Goal: Task Accomplishment & Management: Manage account settings

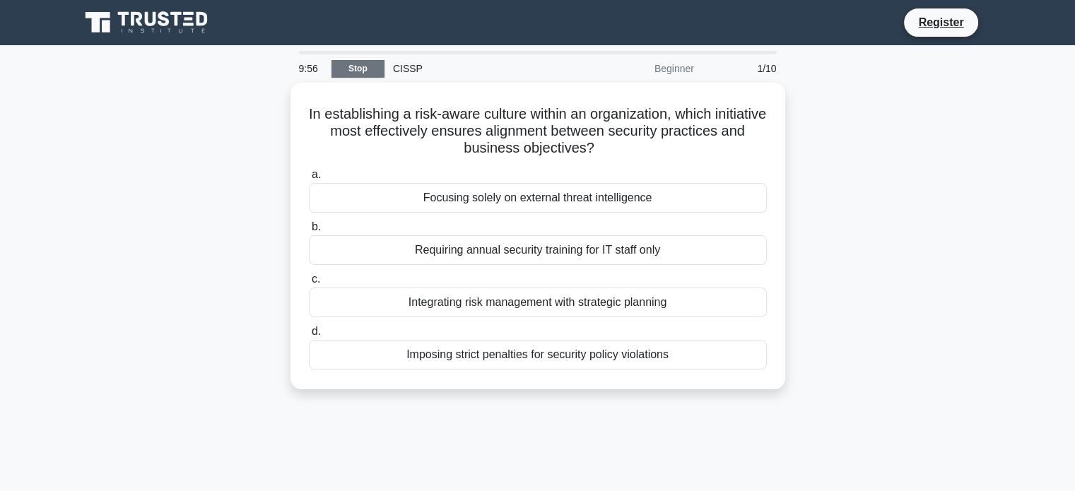
click at [371, 72] on link "Stop" at bounding box center [358, 69] width 53 height 18
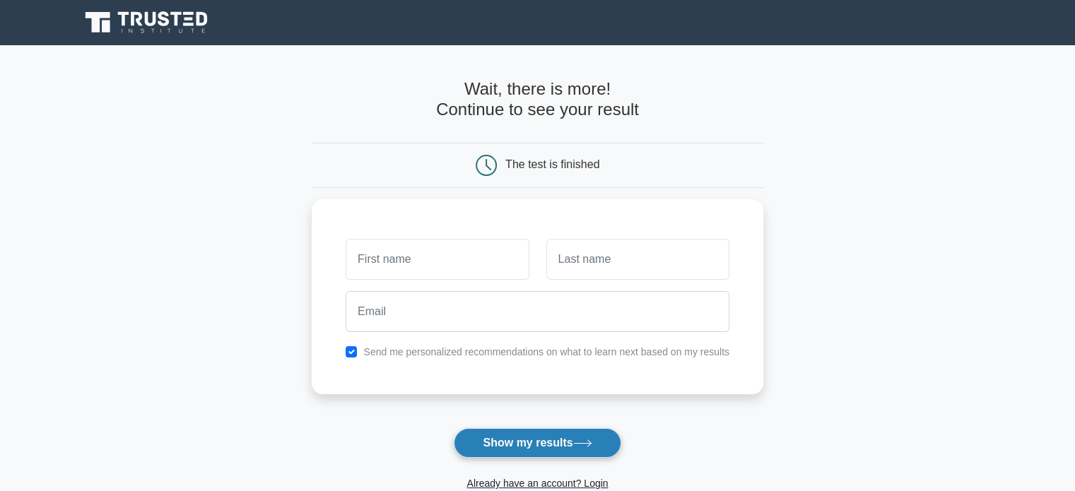
scroll to position [141, 0]
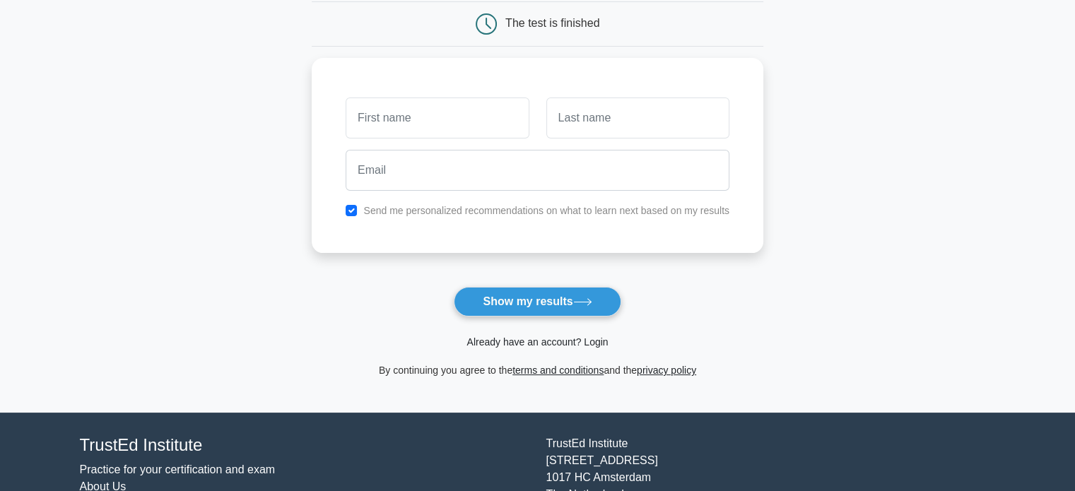
click at [548, 339] on link "Already have an account? Login" at bounding box center [537, 342] width 141 height 11
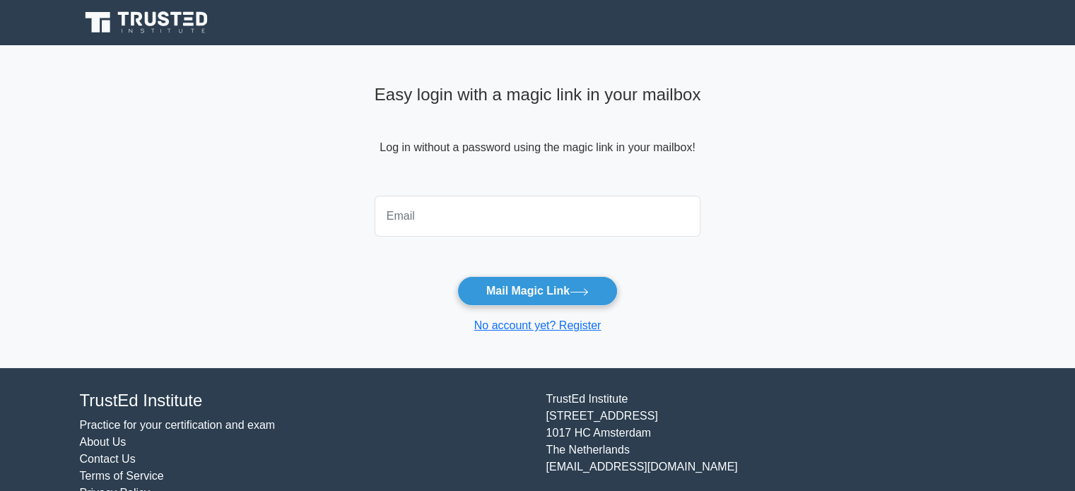
click at [585, 230] on input "email" at bounding box center [538, 216] width 327 height 41
type input "siew.peng.tan@my.ey.com"
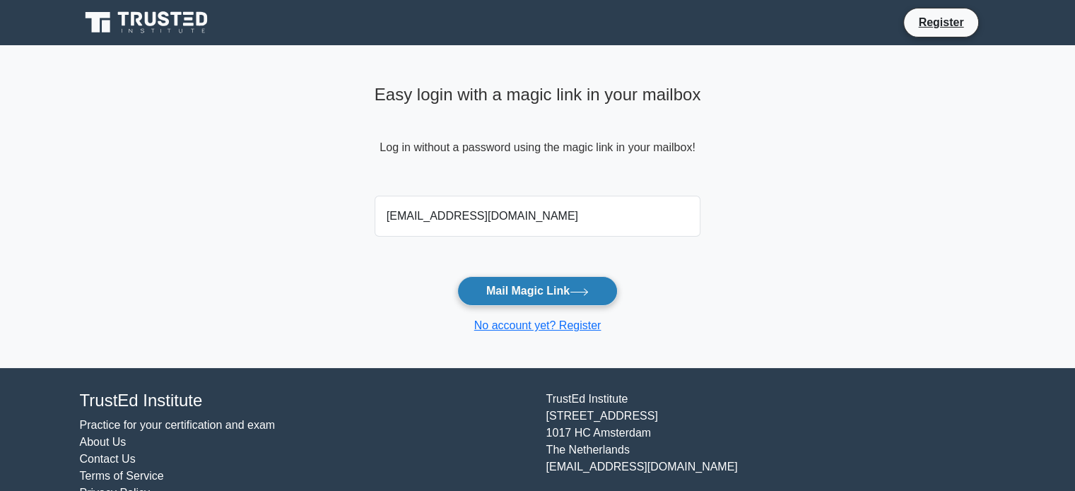
click at [536, 291] on button "Mail Magic Link" at bounding box center [537, 291] width 160 height 30
